Goal: Check status: Check status

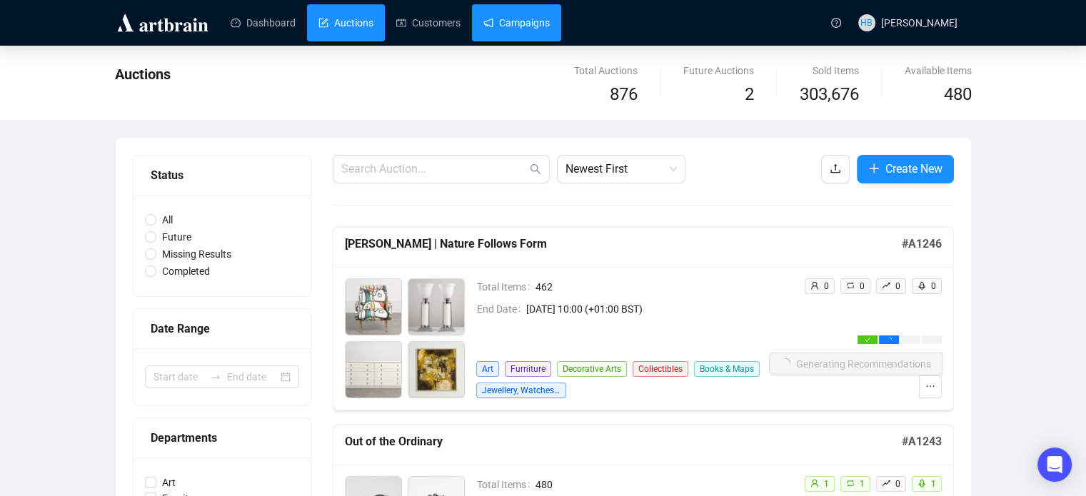
click at [506, 23] on link "Campaigns" at bounding box center [516, 22] width 66 height 37
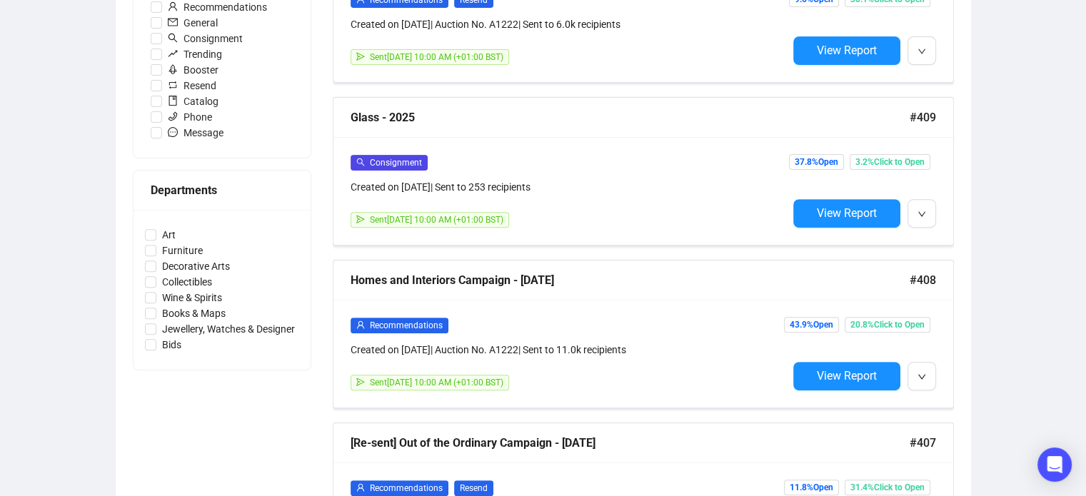
scroll to position [488, 0]
click at [849, 218] on span "View Report" at bounding box center [846, 213] width 60 height 14
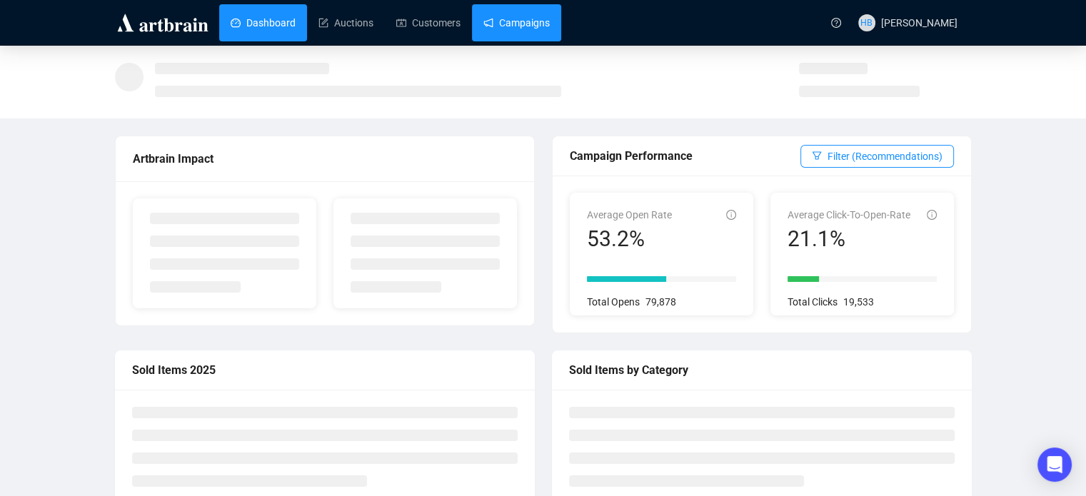
click at [514, 34] on link "Campaigns" at bounding box center [516, 22] width 66 height 37
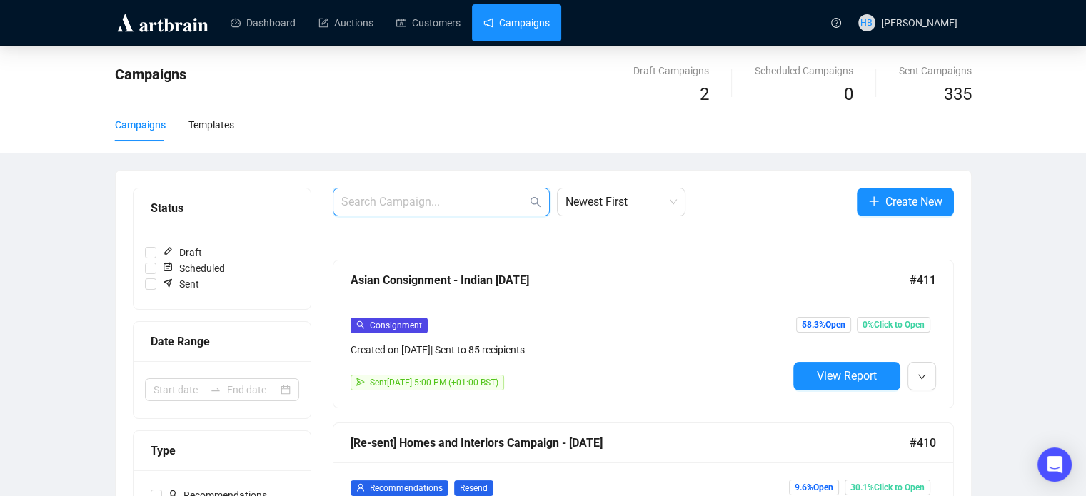
click at [428, 203] on input "text" at bounding box center [434, 201] width 186 height 17
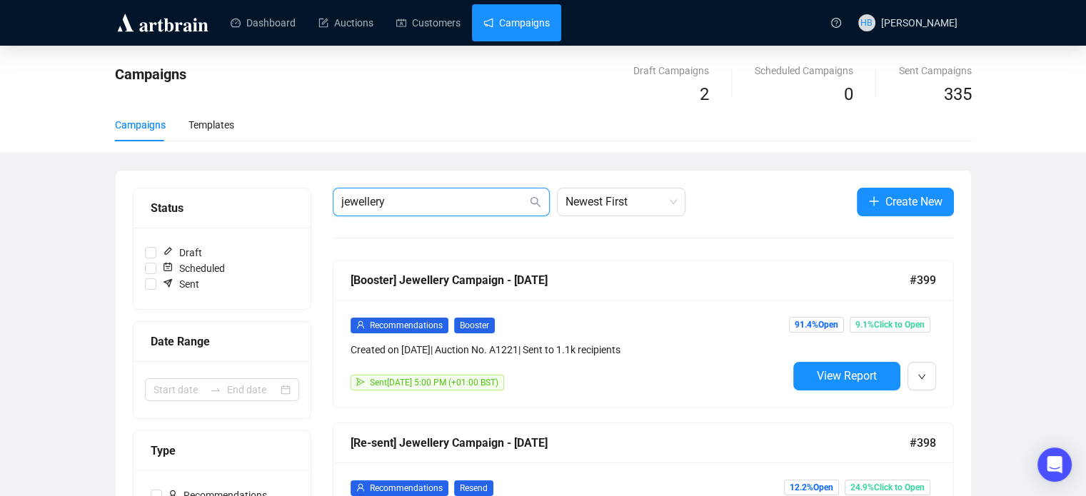
type input "jewellery"
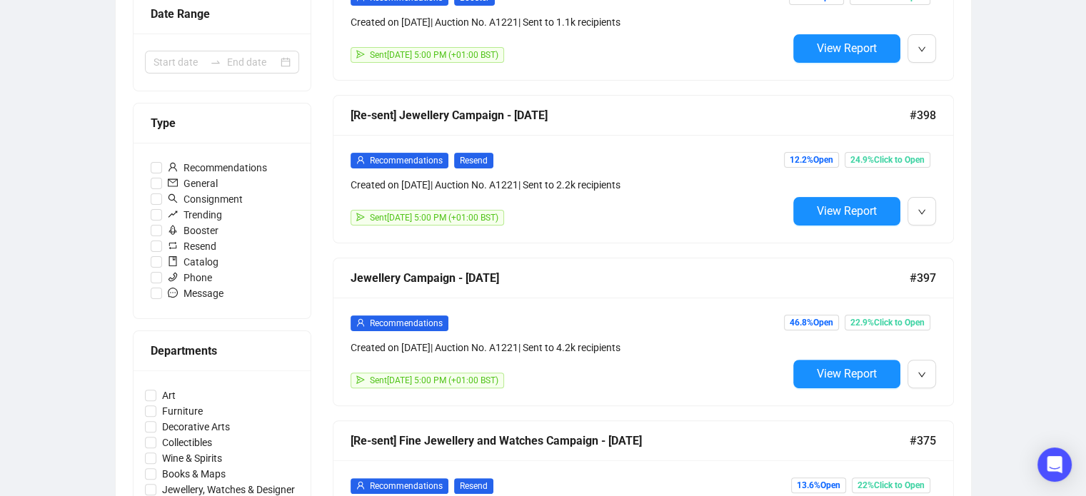
scroll to position [399, 0]
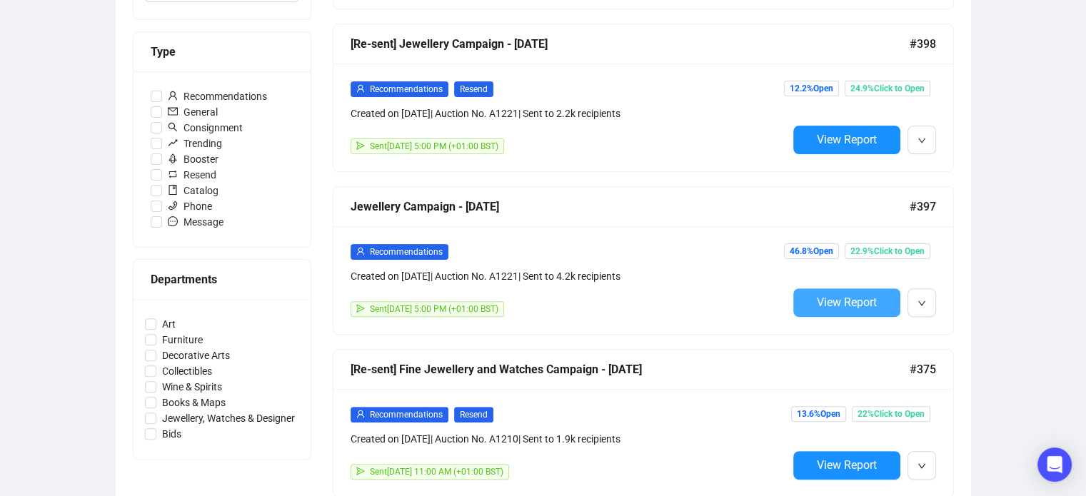
click at [812, 302] on button "View Report" at bounding box center [846, 302] width 107 height 29
